Goal: Task Accomplishment & Management: Use online tool/utility

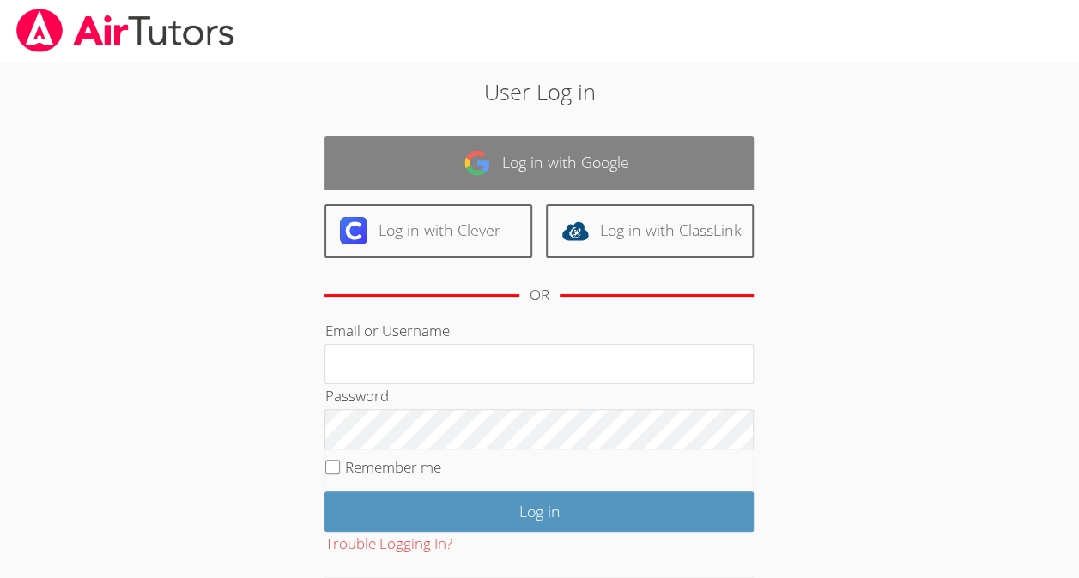
click at [663, 151] on link "Log in with Google" at bounding box center [538, 163] width 429 height 54
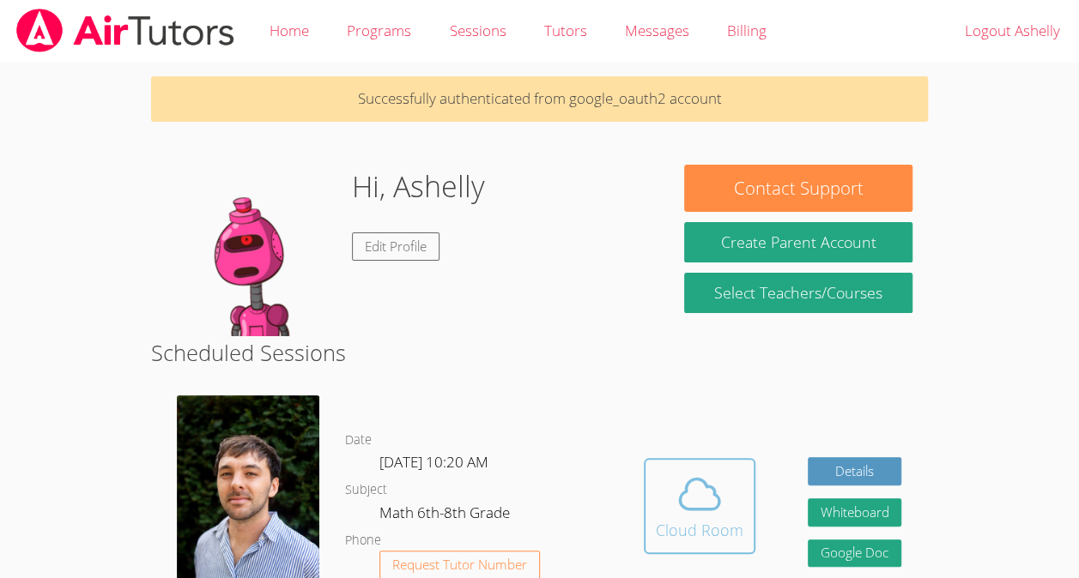
click at [683, 508] on icon at bounding box center [699, 494] width 48 height 48
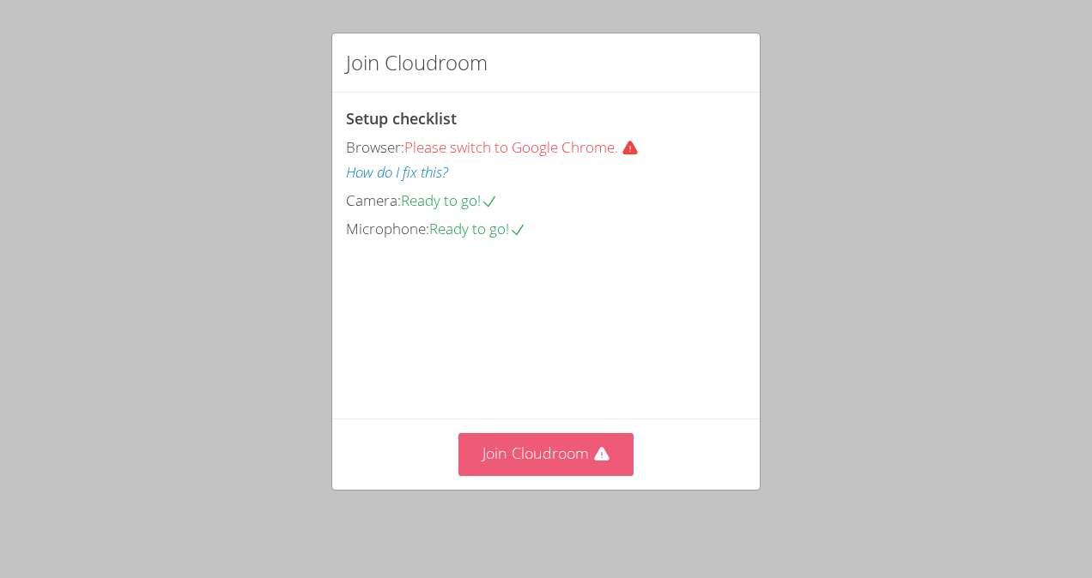
click at [524, 462] on button "Join Cloudroom" at bounding box center [546, 454] width 176 height 42
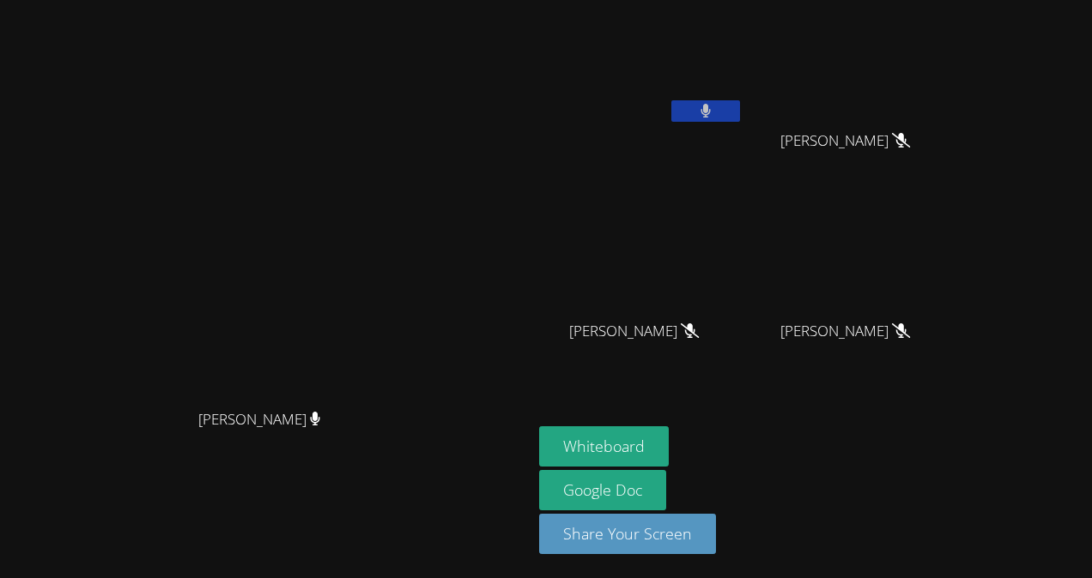
click at [740, 119] on button at bounding box center [705, 110] width 69 height 21
click at [669, 447] on button "Whiteboard" at bounding box center [604, 447] width 130 height 40
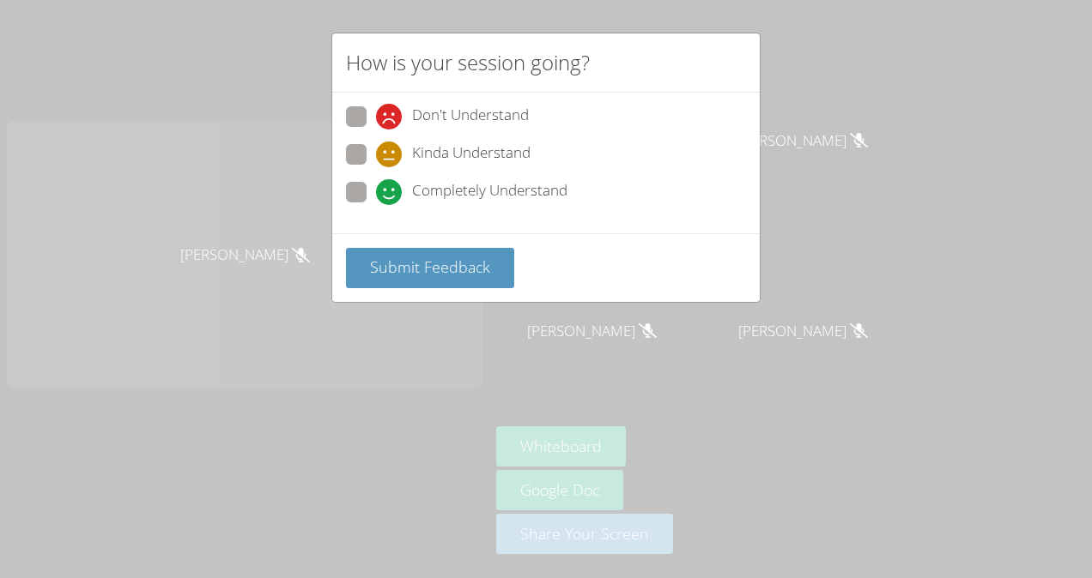
click at [376, 205] on span at bounding box center [376, 205] width 0 height 0
click at [376, 186] on input "Completely Understand" at bounding box center [383, 189] width 15 height 15
radio input "true"
click at [402, 283] on button "Submit Feedback" at bounding box center [430, 268] width 168 height 40
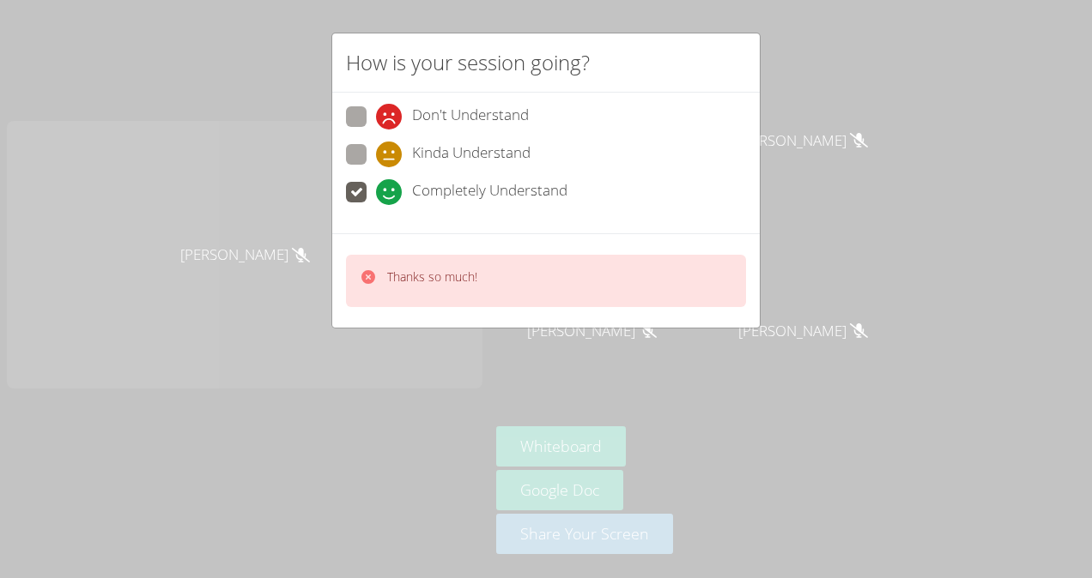
click at [365, 276] on icon at bounding box center [368, 277] width 14 height 14
click at [369, 270] on icon at bounding box center [368, 277] width 14 height 14
click at [369, 276] on icon at bounding box center [368, 277] width 17 height 17
click at [369, 276] on div "[PERSON_NAME]" at bounding box center [244, 255] width 475 height 268
